Goal: Information Seeking & Learning: Learn about a topic

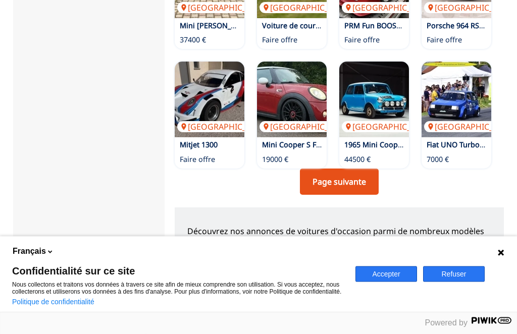
click at [352, 172] on link "Page suivante" at bounding box center [339, 182] width 79 height 26
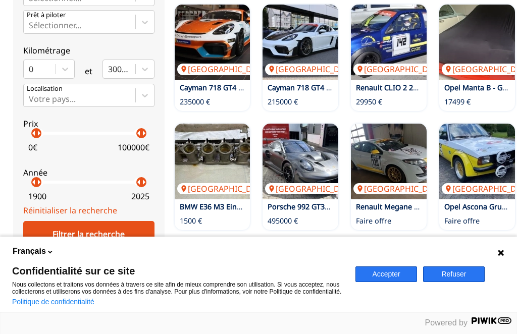
scroll to position [349, 0]
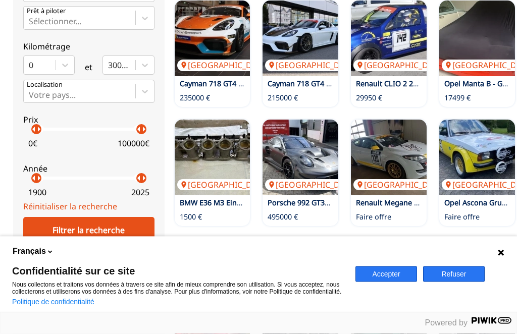
click at [458, 282] on button "Refuser" at bounding box center [454, 274] width 62 height 16
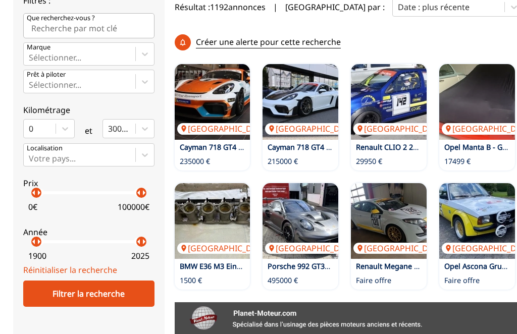
scroll to position [286, 0]
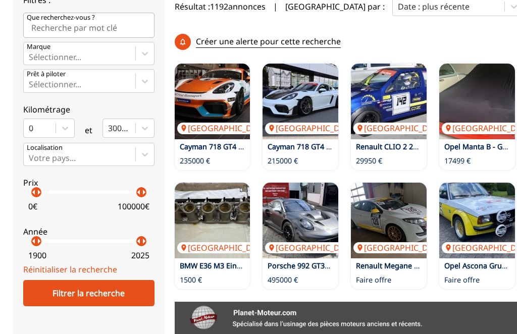
click at [118, 296] on div "Filtrer la recherche" at bounding box center [88, 293] width 131 height 26
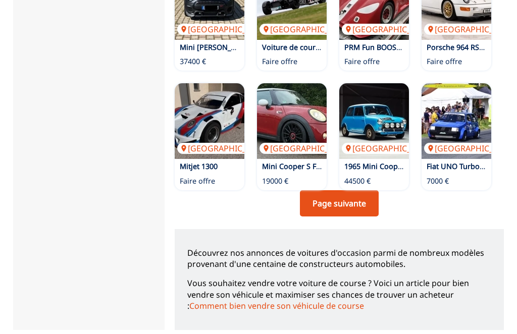
scroll to position [832, 0]
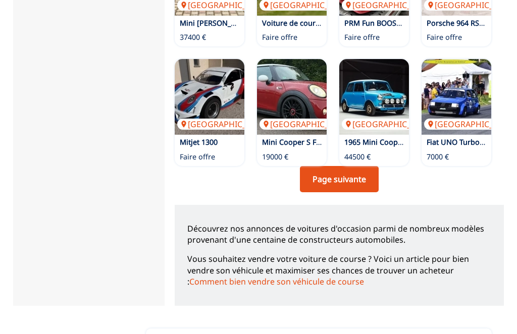
click at [347, 167] on link "Page suivante" at bounding box center [339, 180] width 79 height 26
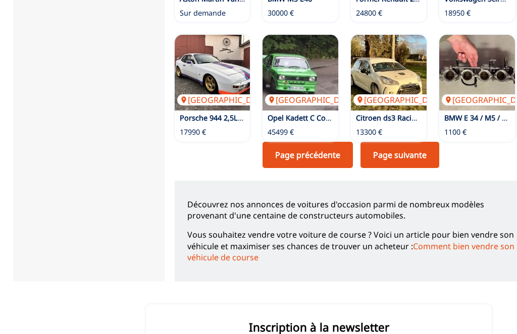
scroll to position [834, 0]
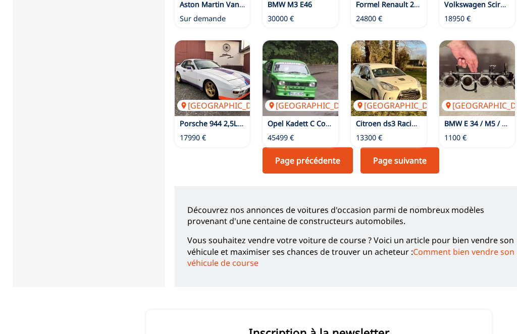
click at [437, 148] on link "Page suivante" at bounding box center [399, 161] width 79 height 26
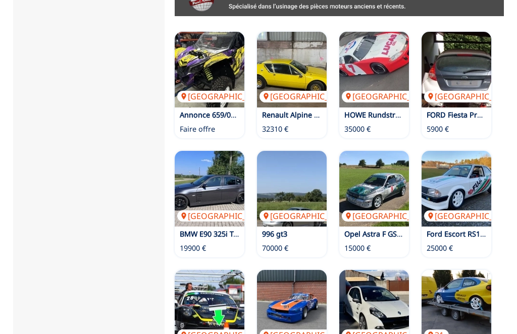
scroll to position [596, 0]
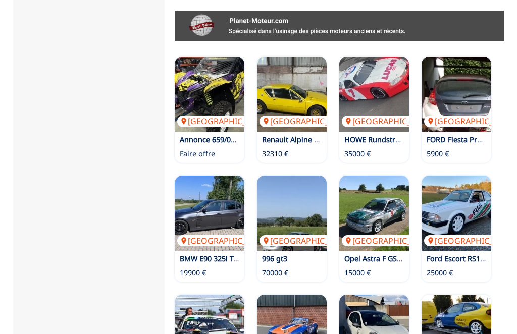
click at [452, 92] on img at bounding box center [456, 95] width 70 height 76
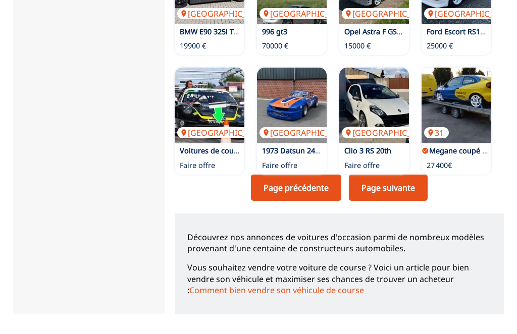
scroll to position [829, 0]
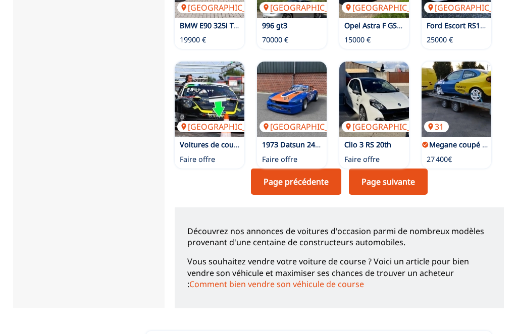
click at [411, 169] on link "Page suivante" at bounding box center [388, 182] width 79 height 26
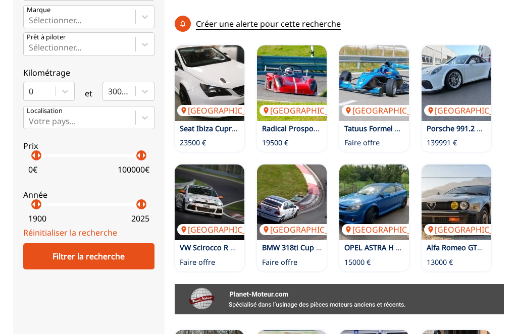
scroll to position [321, 0]
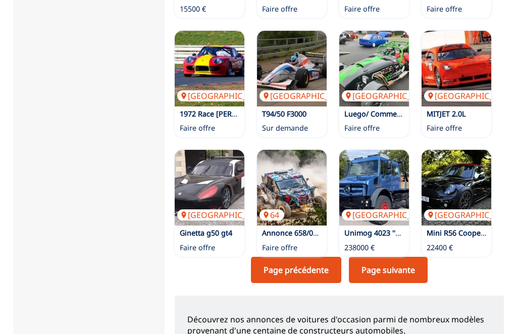
click at [407, 257] on link "Page suivante" at bounding box center [388, 270] width 79 height 26
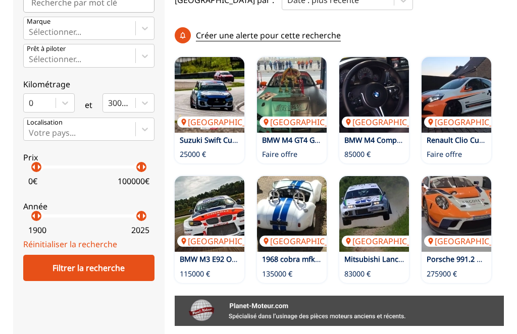
scroll to position [307, 0]
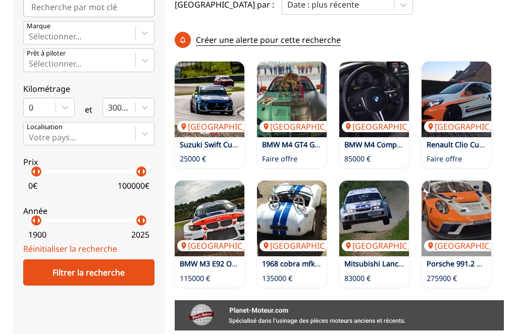
click at [463, 121] on p "[GEOGRAPHIC_DATA]" at bounding box center [472, 126] width 96 height 11
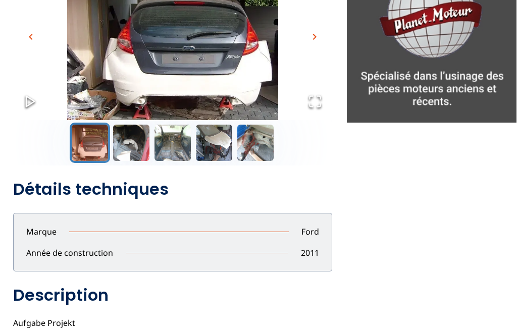
scroll to position [128, 0]
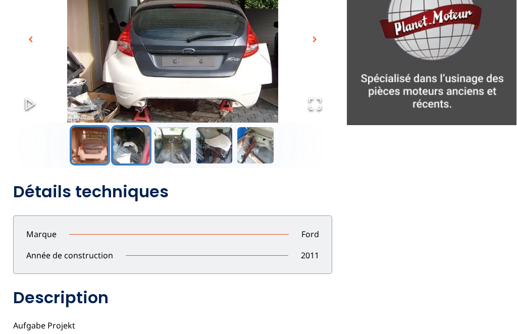
click at [136, 154] on button "Go to Slide 2" at bounding box center [131, 145] width 40 height 40
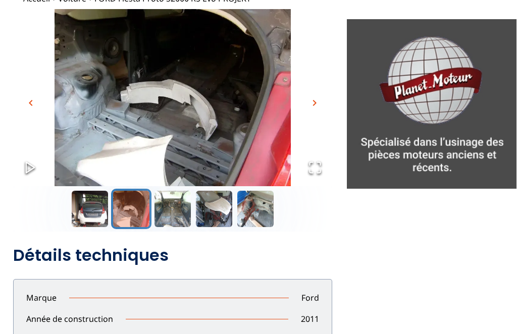
scroll to position [64, 0]
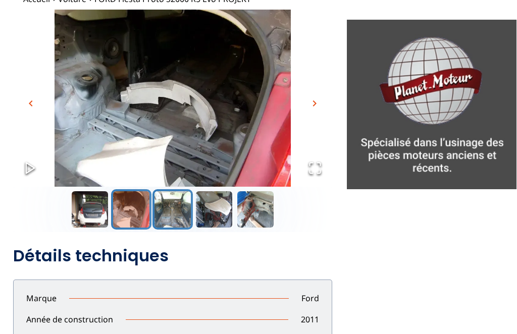
click at [179, 218] on button "Go to Slide 3" at bounding box center [172, 209] width 40 height 40
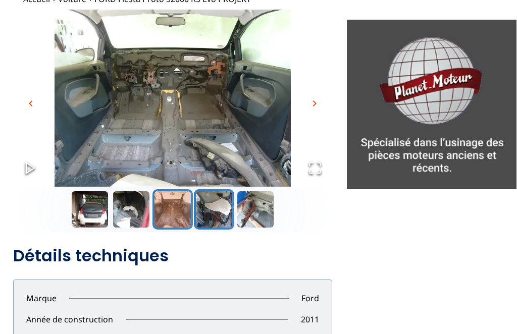
click at [222, 213] on button "Go to Slide 4" at bounding box center [214, 209] width 40 height 40
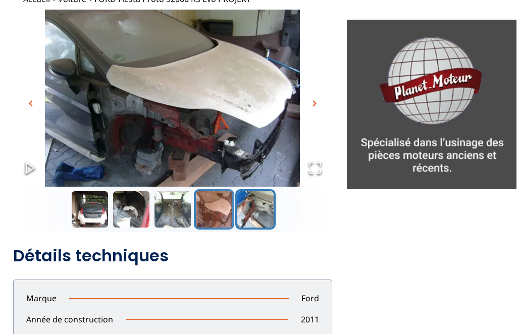
click at [258, 213] on button "Go to Slide 5" at bounding box center [255, 209] width 40 height 40
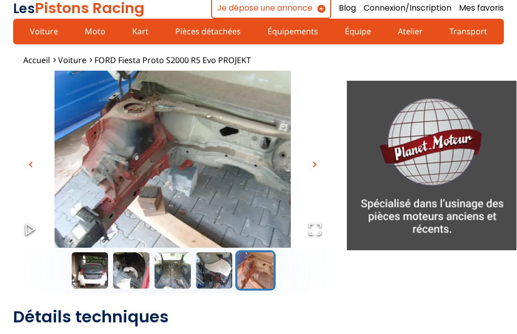
scroll to position [0, 0]
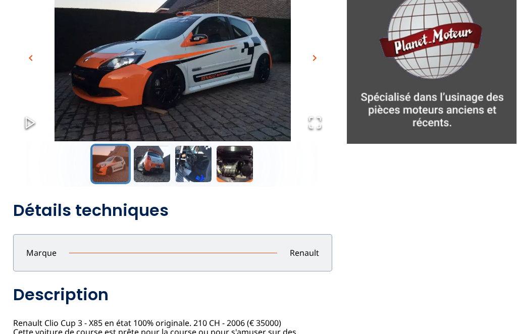
scroll to position [103, 0]
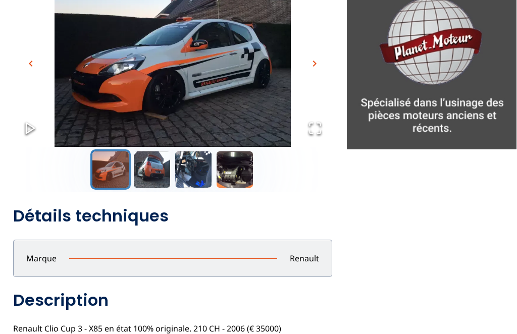
click at [313, 65] on span "chevron_right" at bounding box center [314, 64] width 12 height 12
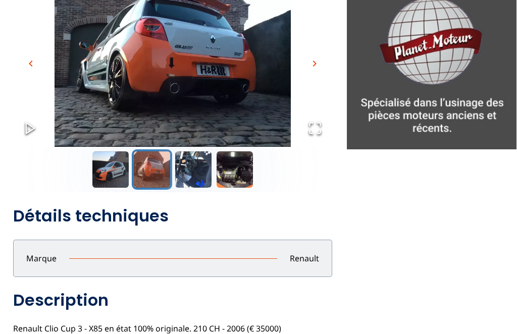
click at [320, 63] on button "chevron_right" at bounding box center [314, 63] width 15 height 15
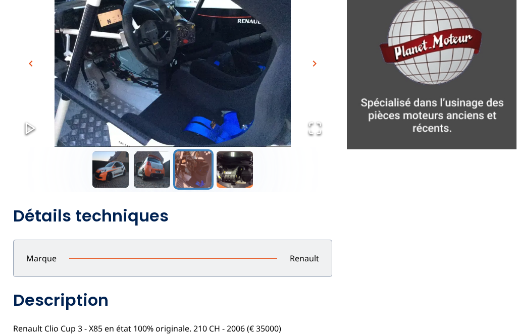
click at [321, 62] on button "chevron_right" at bounding box center [314, 63] width 15 height 15
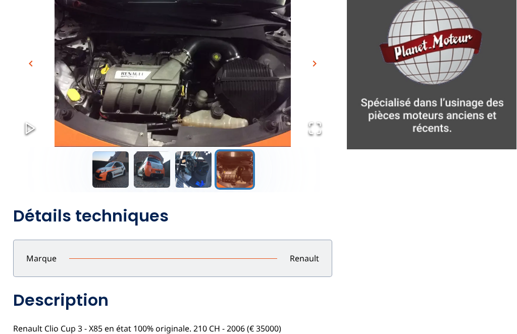
click at [316, 58] on span "chevron_right" at bounding box center [314, 64] width 12 height 12
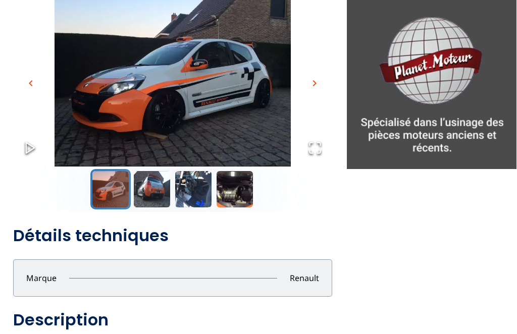
scroll to position [82, 0]
